Goal: Task Accomplishment & Management: Complete application form

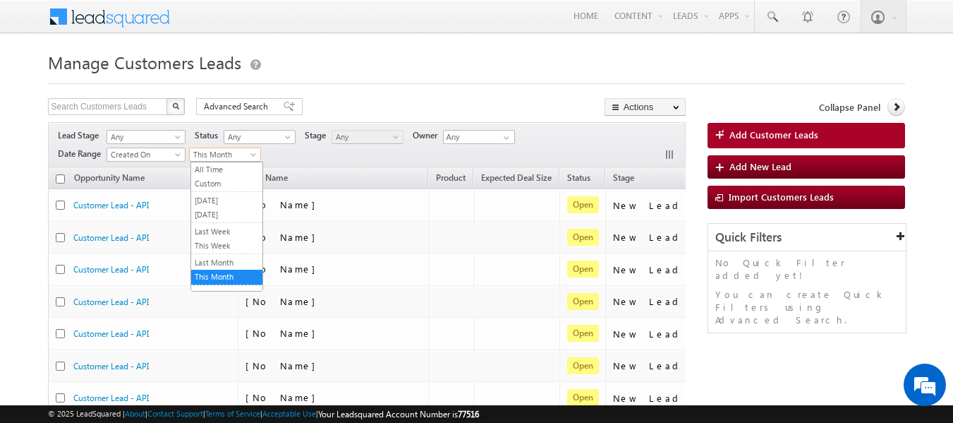
click at [248, 155] on span "This Month" at bounding box center [223, 154] width 67 height 13
click at [218, 266] on link "Last Month" at bounding box center [226, 262] width 71 height 13
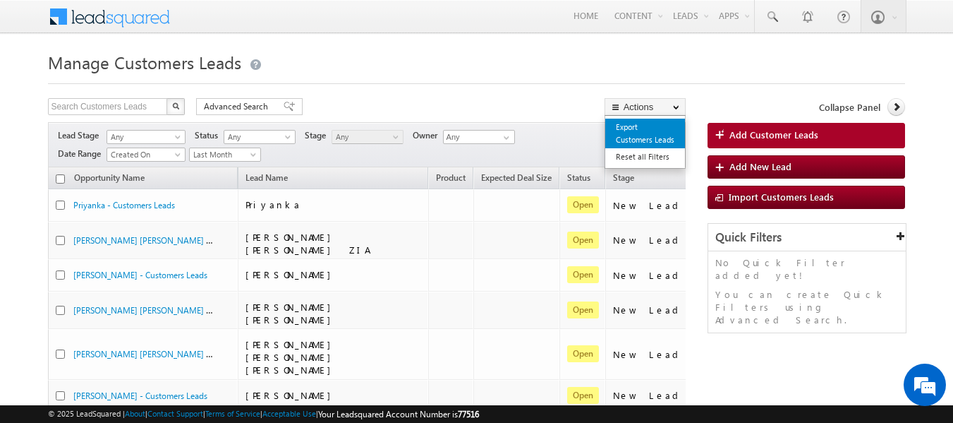
click at [625, 131] on link "Export Customers Leads" at bounding box center [645, 134] width 80 height 30
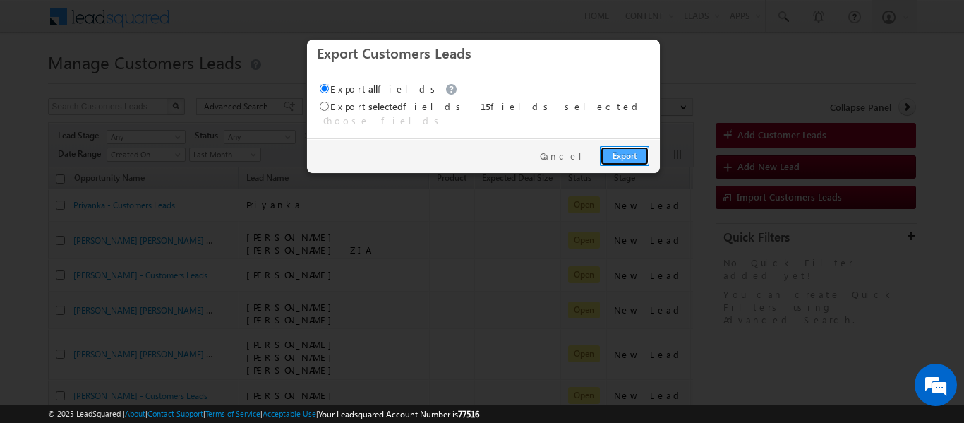
click at [623, 148] on link "Export" at bounding box center [624, 156] width 49 height 20
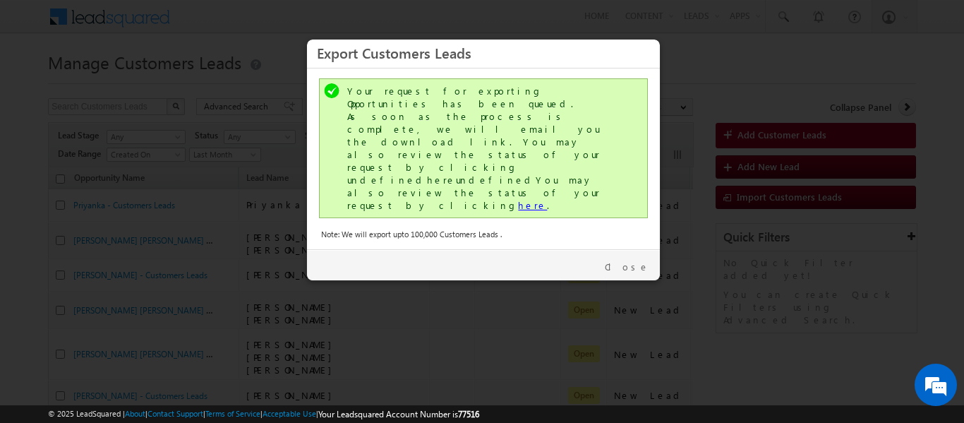
click at [518, 199] on link "here" at bounding box center [532, 205] width 29 height 12
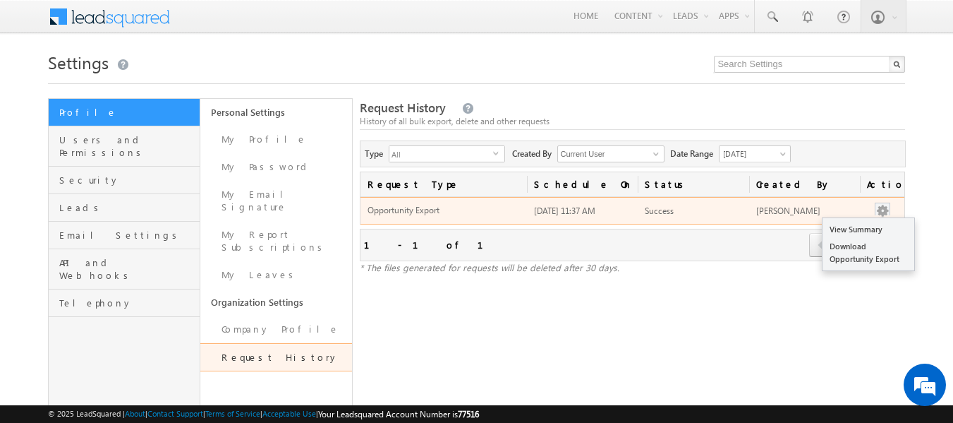
click at [882, 207] on button "button" at bounding box center [883, 211] width 14 height 14
click at [847, 245] on link "Download Opportunity Export" at bounding box center [869, 253] width 92 height 30
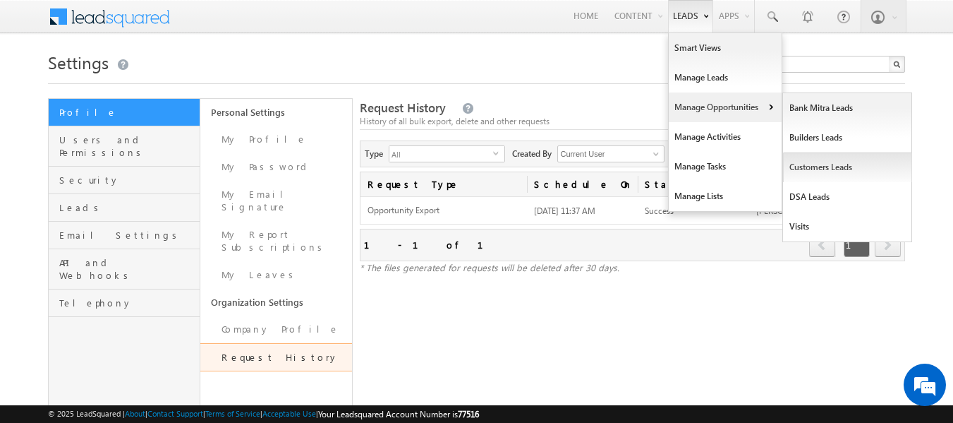
click at [810, 168] on link "Customers Leads" at bounding box center [847, 167] width 129 height 30
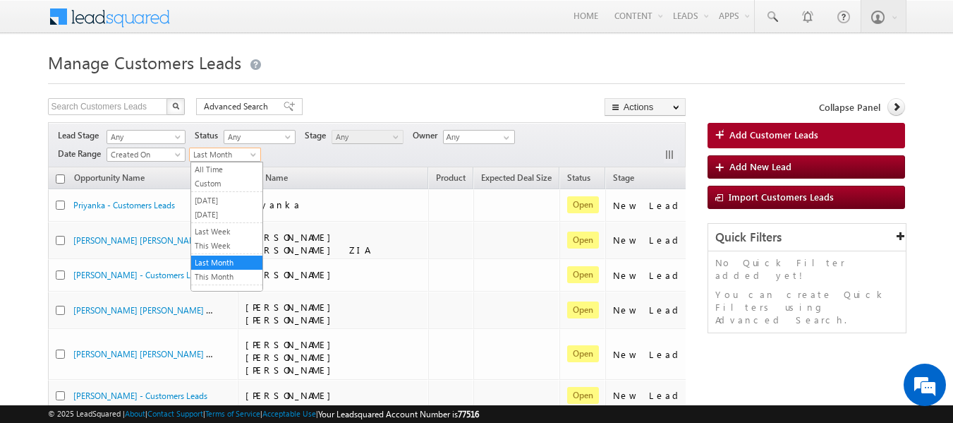
click at [247, 155] on span "Last Month" at bounding box center [223, 154] width 67 height 13
click at [222, 274] on link "This Month" at bounding box center [226, 276] width 71 height 13
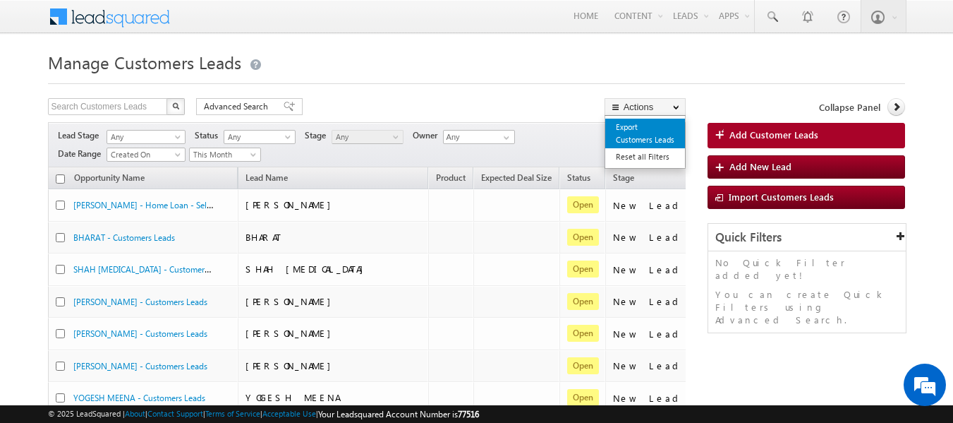
click at [630, 133] on link "Export Customers Leads" at bounding box center [645, 134] width 80 height 30
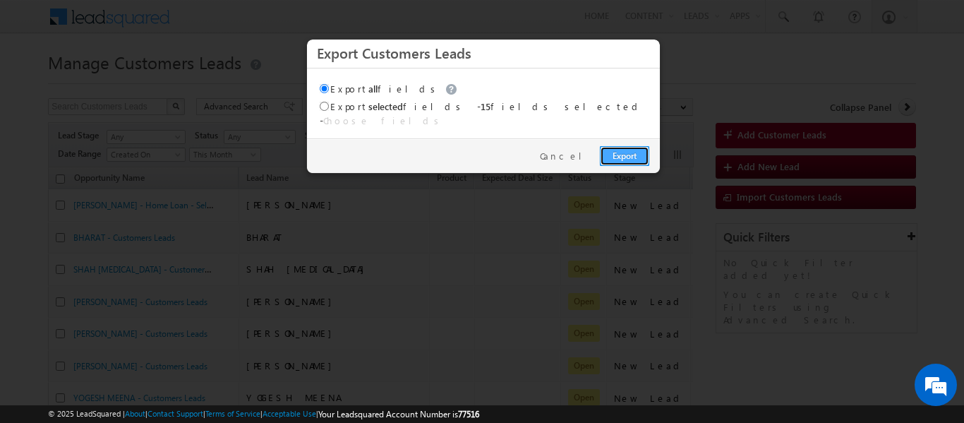
click at [620, 146] on link "Export" at bounding box center [624, 156] width 49 height 20
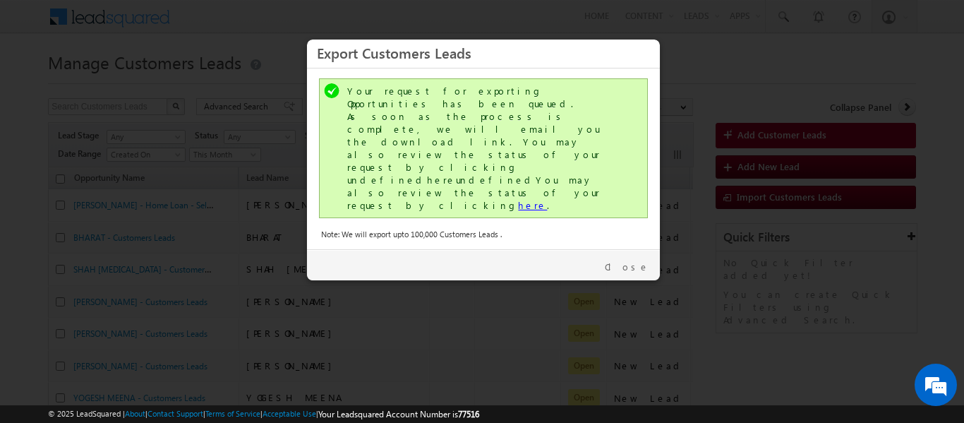
click at [518, 199] on link "here" at bounding box center [532, 205] width 29 height 12
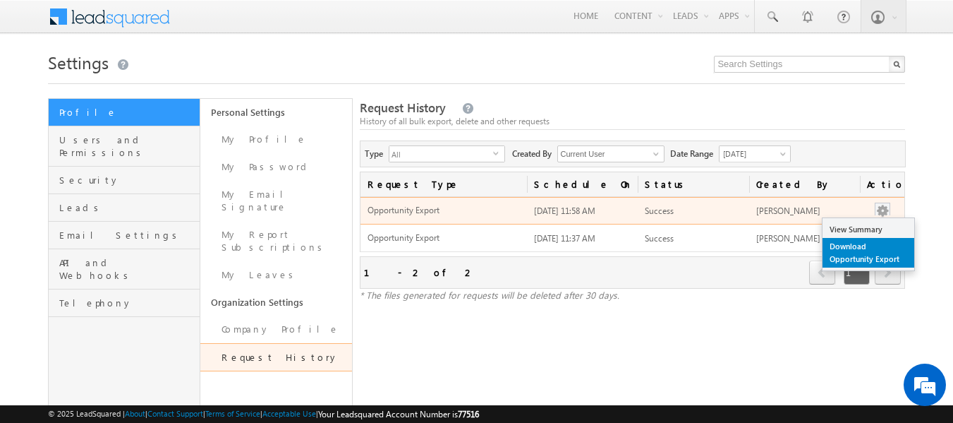
drag, startPoint x: 879, startPoint y: 217, endPoint x: 850, endPoint y: 248, distance: 42.4
click at [875, 218] on div "View Summary Download Opportunity Export" at bounding box center [883, 211] width 16 height 14
click at [850, 248] on link "Download Opportunity Export" at bounding box center [869, 253] width 92 height 30
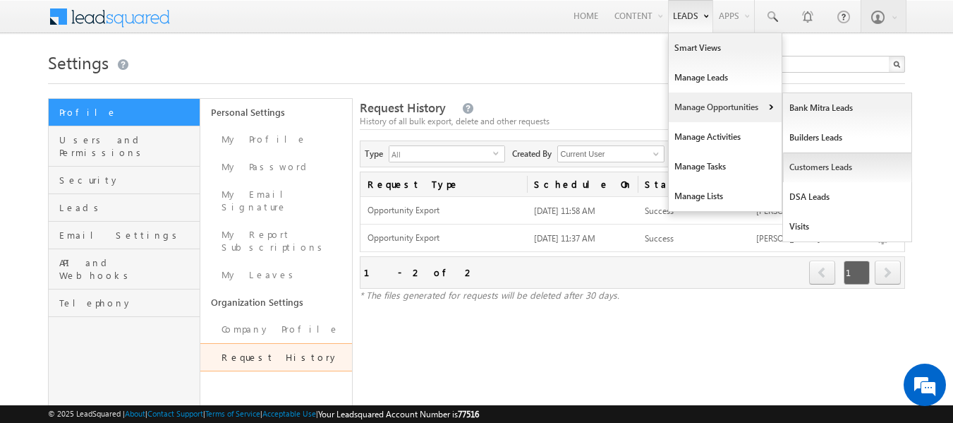
click at [830, 171] on link "Customers Leads" at bounding box center [847, 167] width 129 height 30
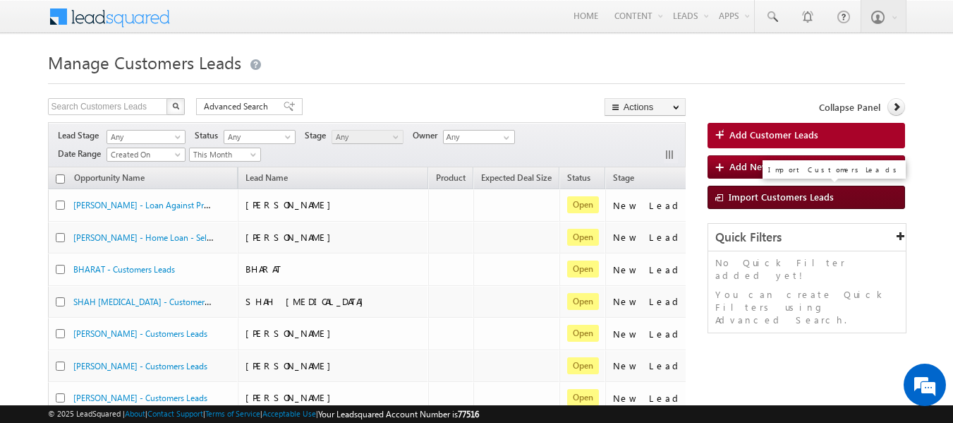
click at [768, 195] on span "Import Customers Leads" at bounding box center [781, 196] width 105 height 12
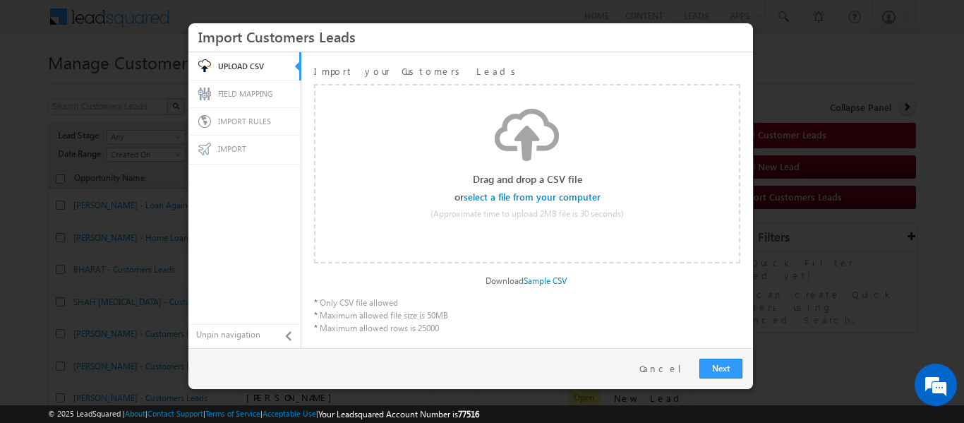
click at [543, 197] on input "file" at bounding box center [533, 197] width 134 height 10
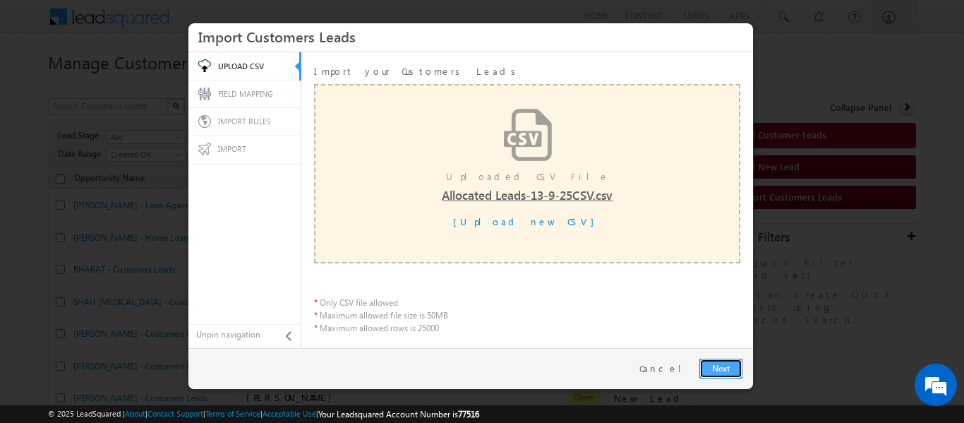
click at [718, 368] on link "Next" at bounding box center [720, 368] width 43 height 20
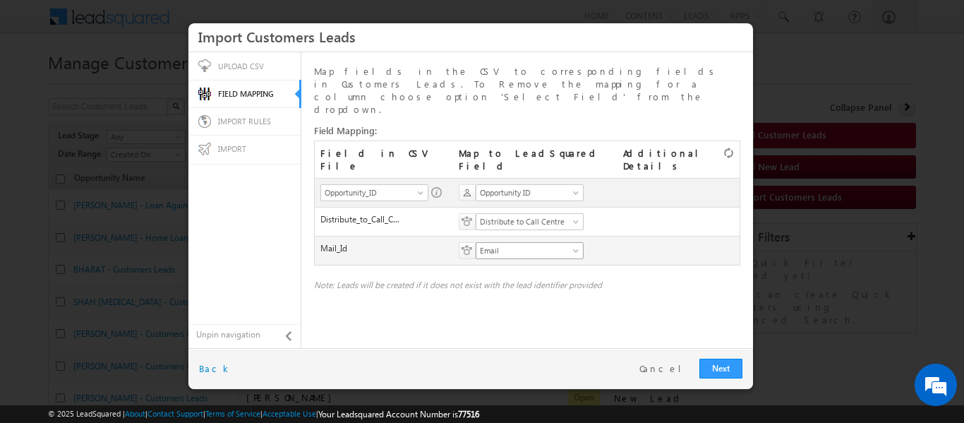
scroll to position [346, 0]
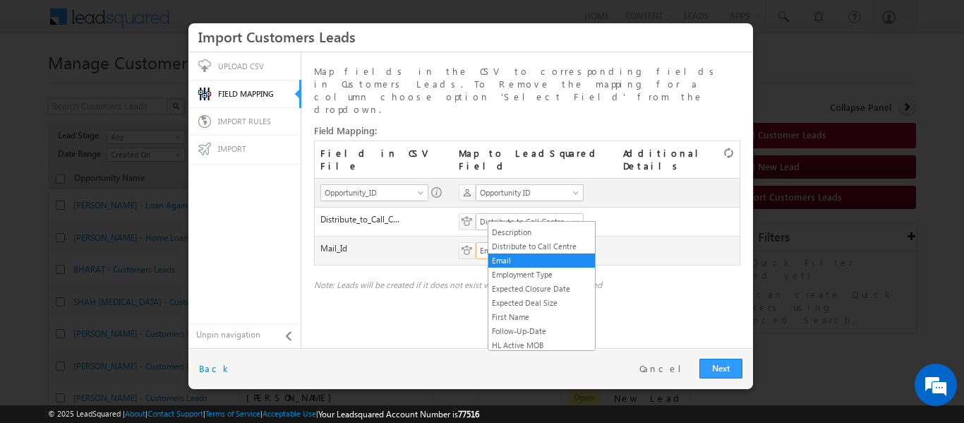
click at [536, 244] on span "Email" at bounding box center [524, 250] width 97 height 13
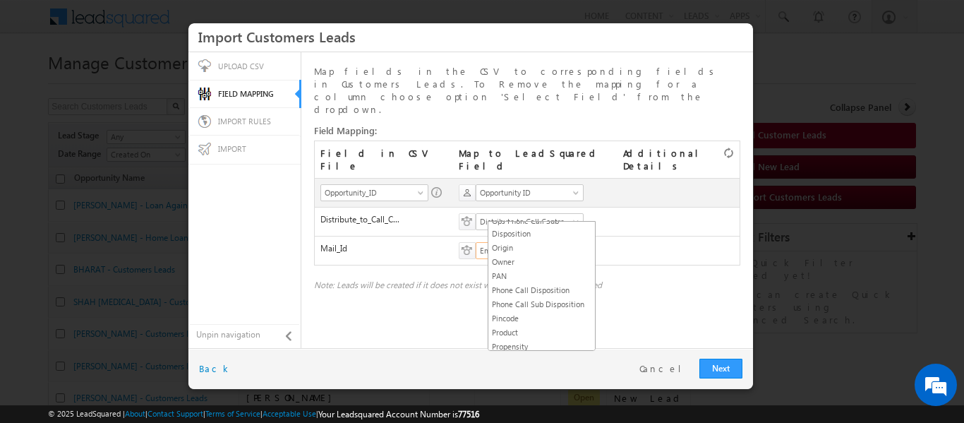
scroll to position [903, 0]
click at [512, 259] on link "Owner" at bounding box center [541, 252] width 107 height 13
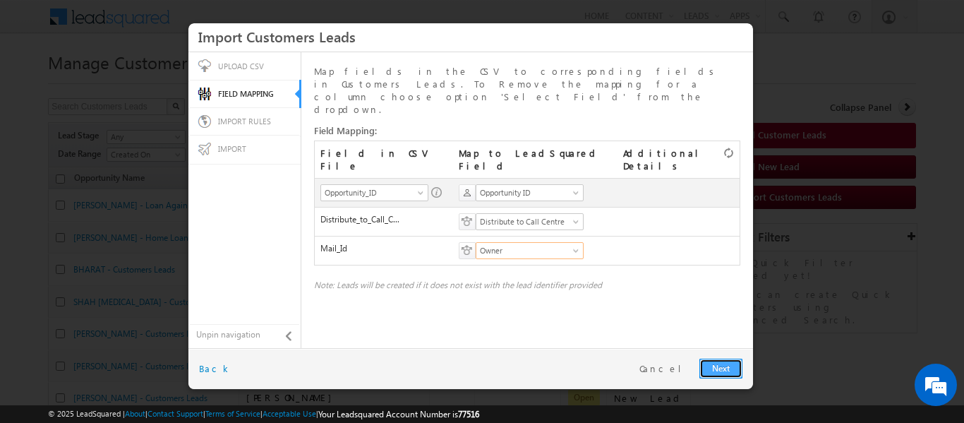
click at [713, 365] on link "Next" at bounding box center [720, 368] width 43 height 20
radio input "true"
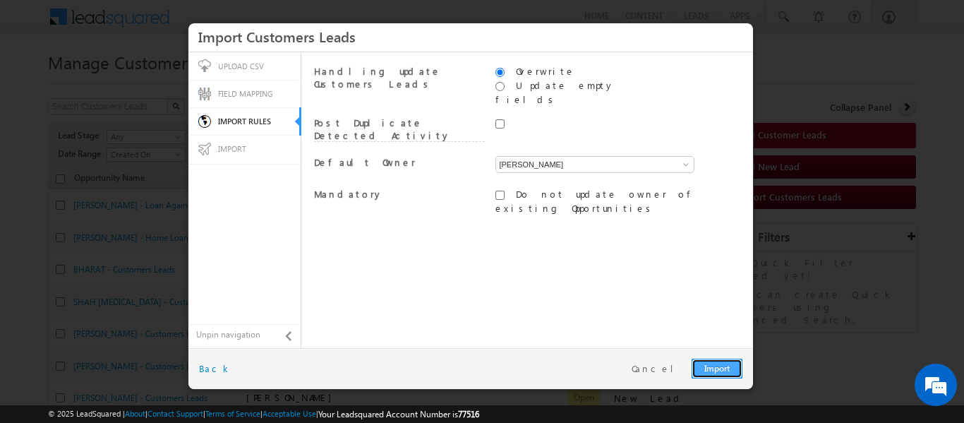
click at [718, 364] on link "Import" at bounding box center [716, 368] width 51 height 20
